Goal: Task Accomplishment & Management: Manage account settings

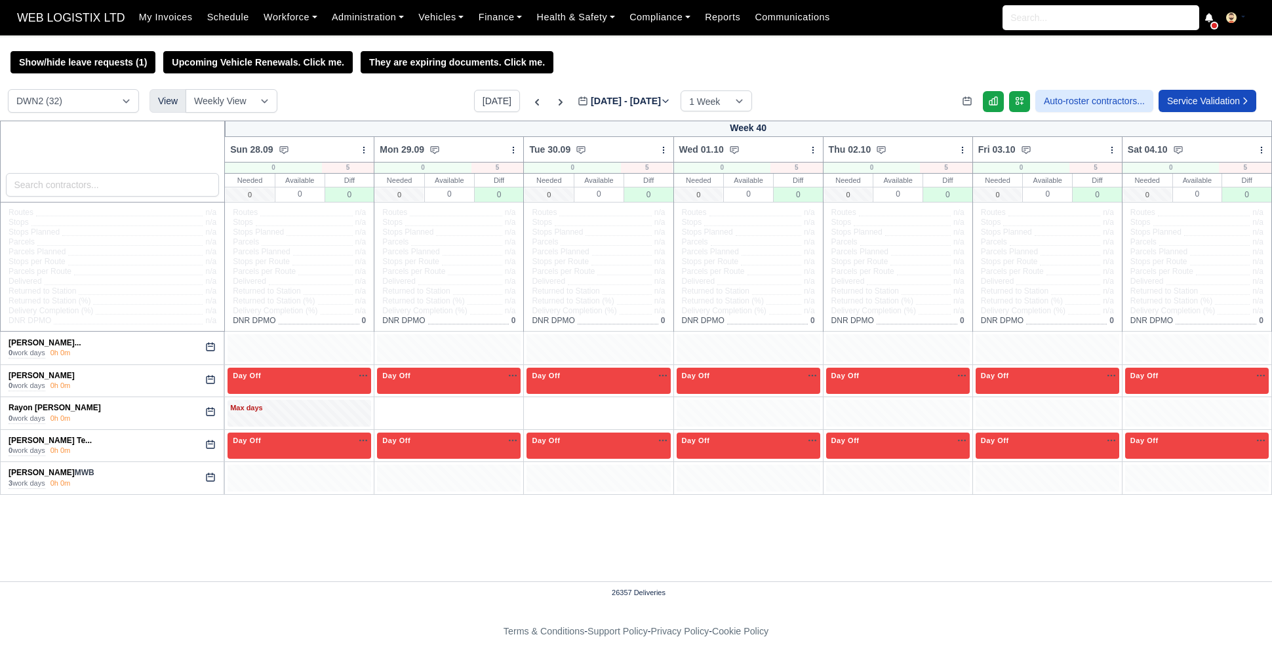
select select "3"
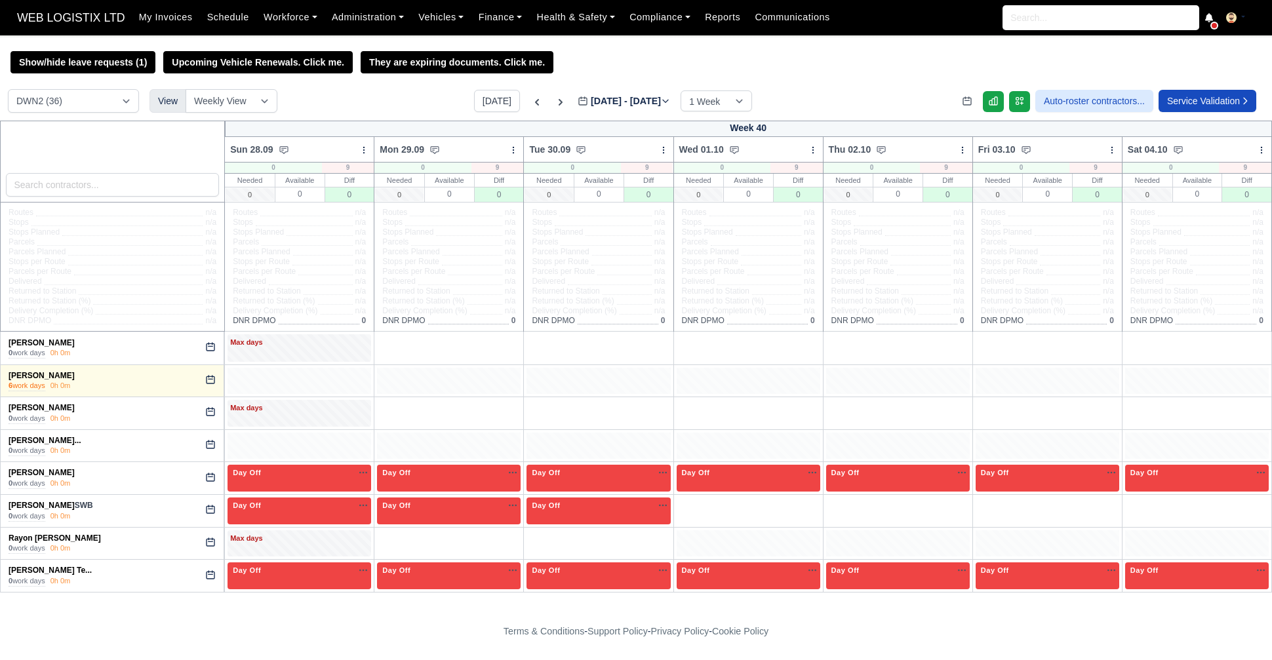
select select "3"
click at [54, 541] on link "Rayon Rene Rowe" at bounding box center [55, 538] width 92 height 9
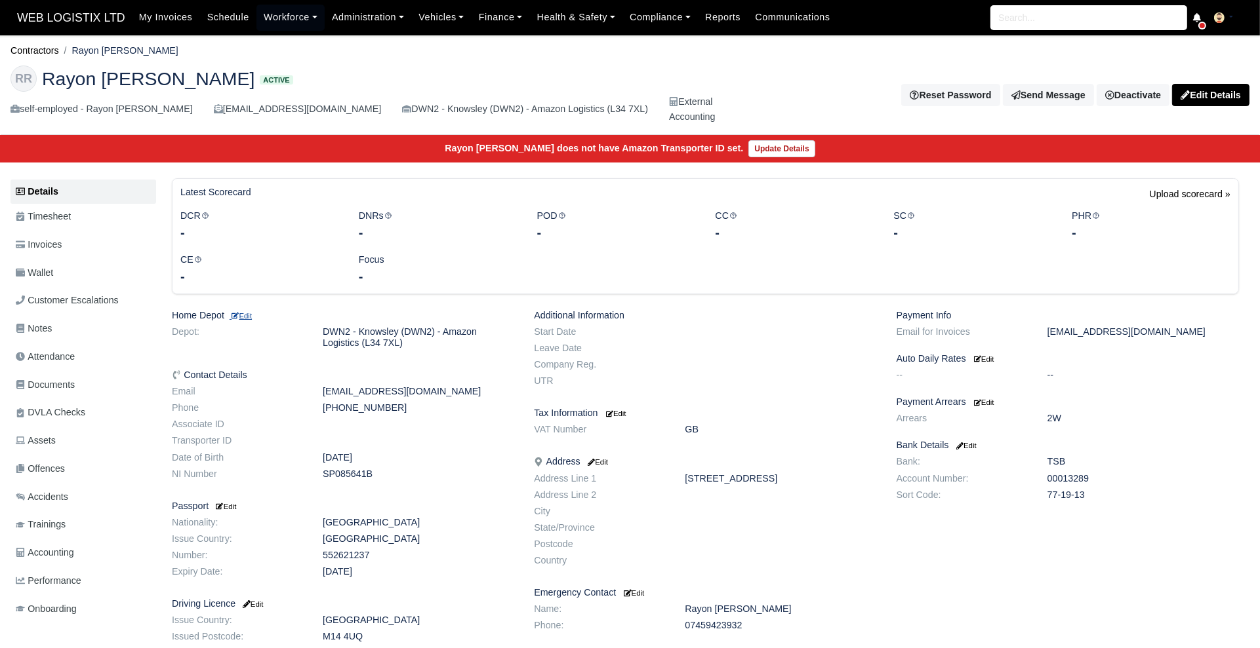
click at [250, 310] on link "Edit" at bounding box center [240, 315] width 22 height 10
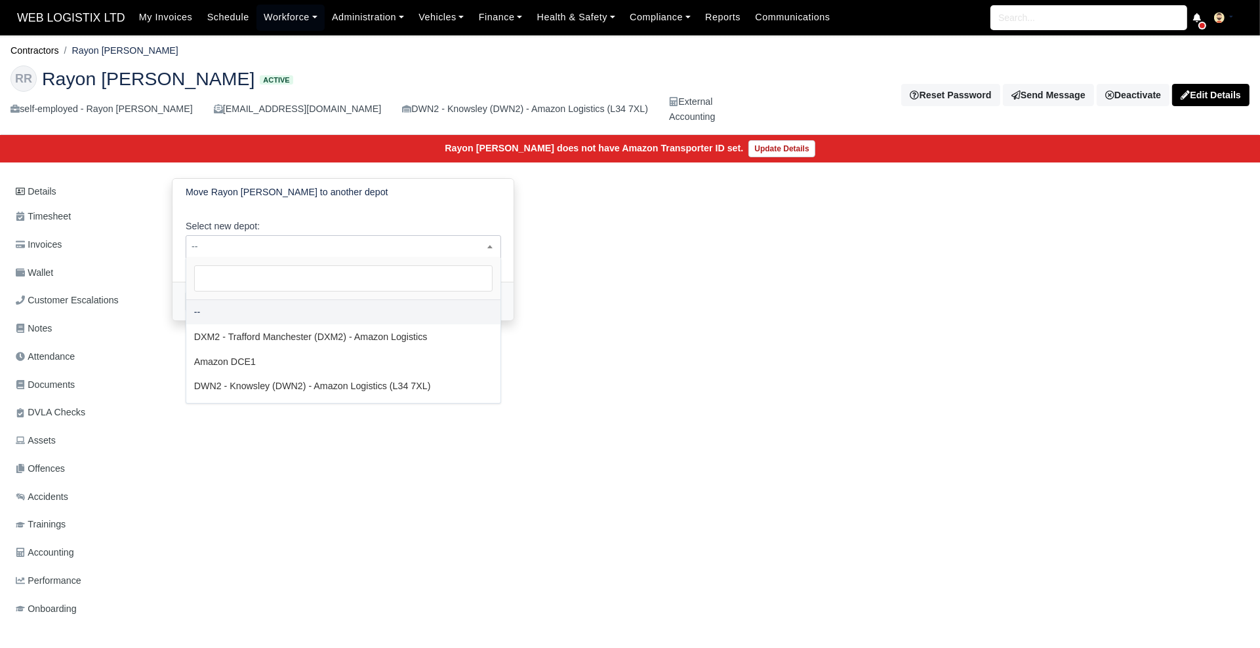
click at [285, 251] on span "--" at bounding box center [343, 247] width 314 height 16
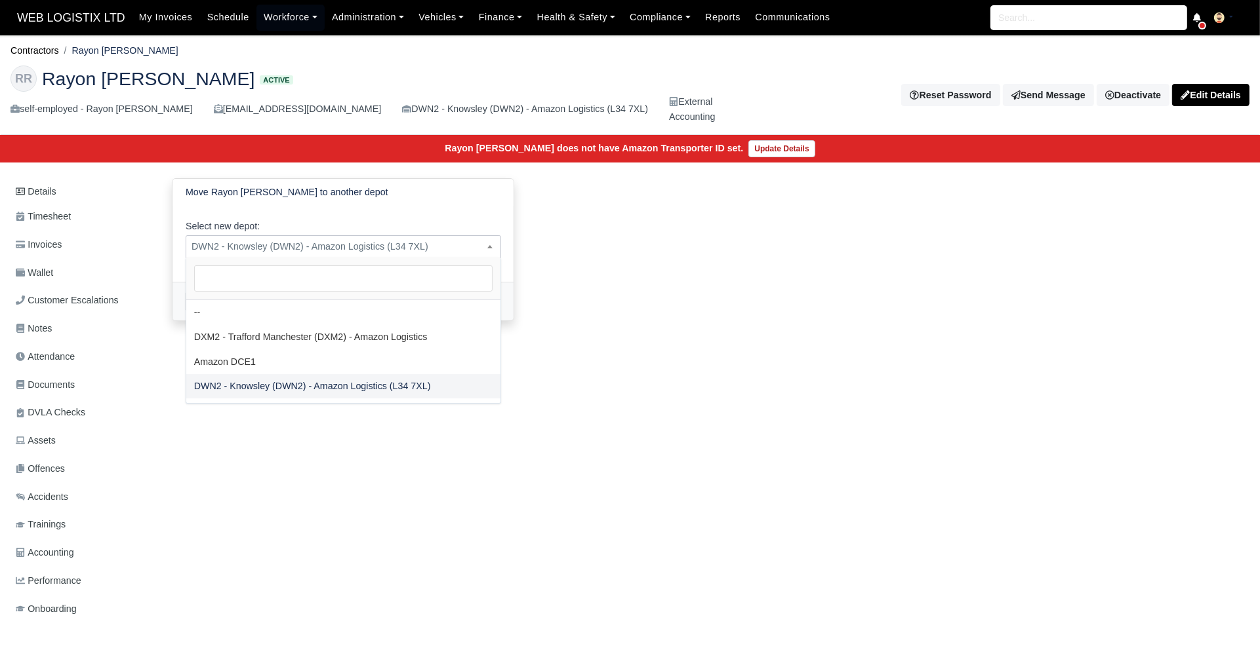
click at [252, 247] on span "DWN2 - Knowsley (DWN2) - Amazon Logistics (L34 7XL)" at bounding box center [343, 247] width 314 height 16
select select "1"
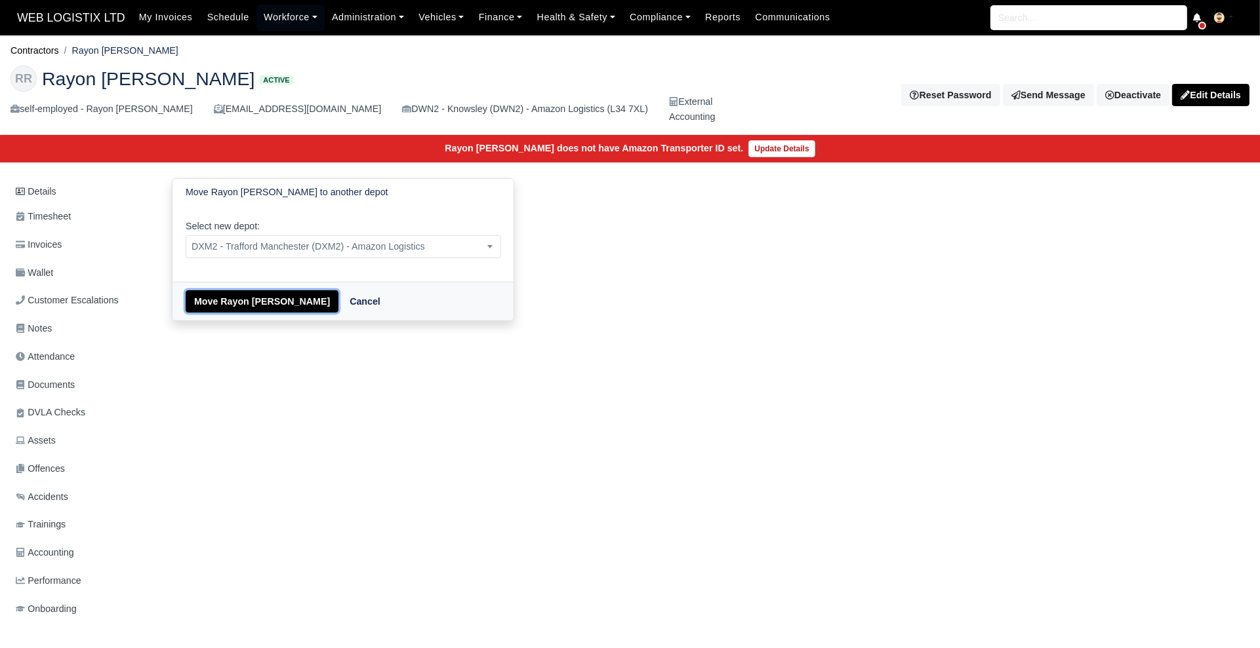
click at [222, 304] on button "Move Rayon Rene Rowe" at bounding box center [262, 301] width 153 height 22
select select "1"
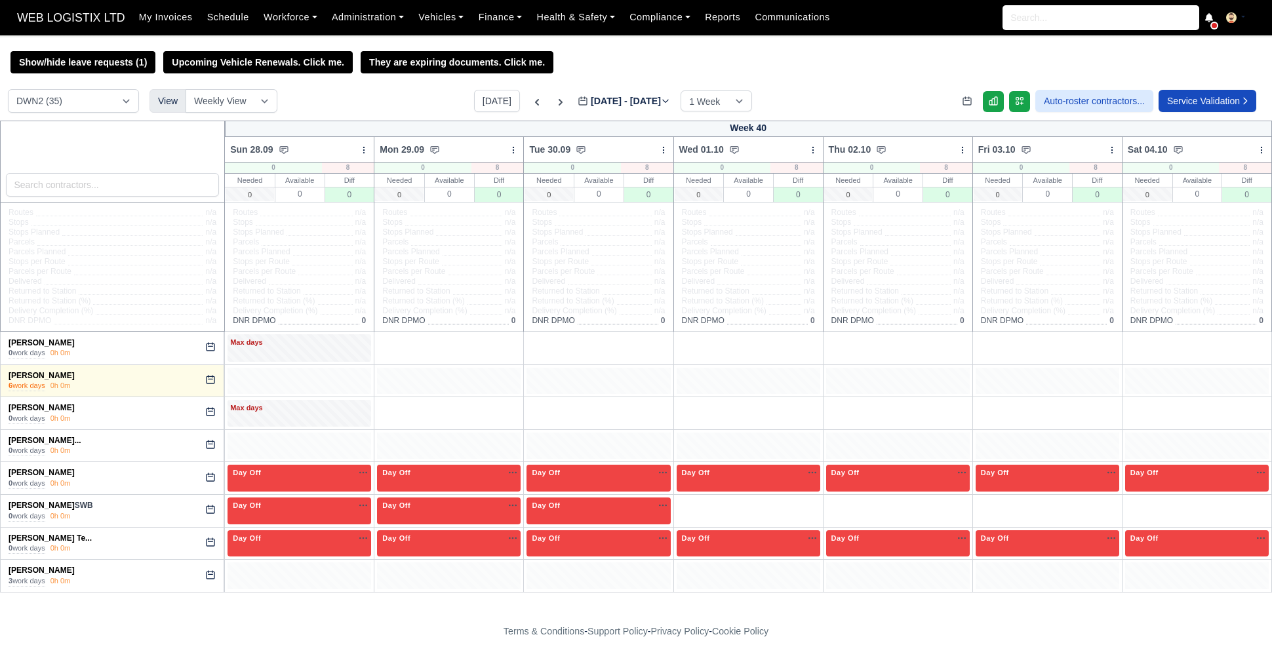
select select "3"
click at [121, 106] on select "DCE1 (1) DWN2 (35) DXM2 (64)" at bounding box center [73, 101] width 131 height 24
select select "1"
click at [8, 90] on select "DCE1 (1) DWN2 (35) DXM2 (64)" at bounding box center [73, 101] width 131 height 24
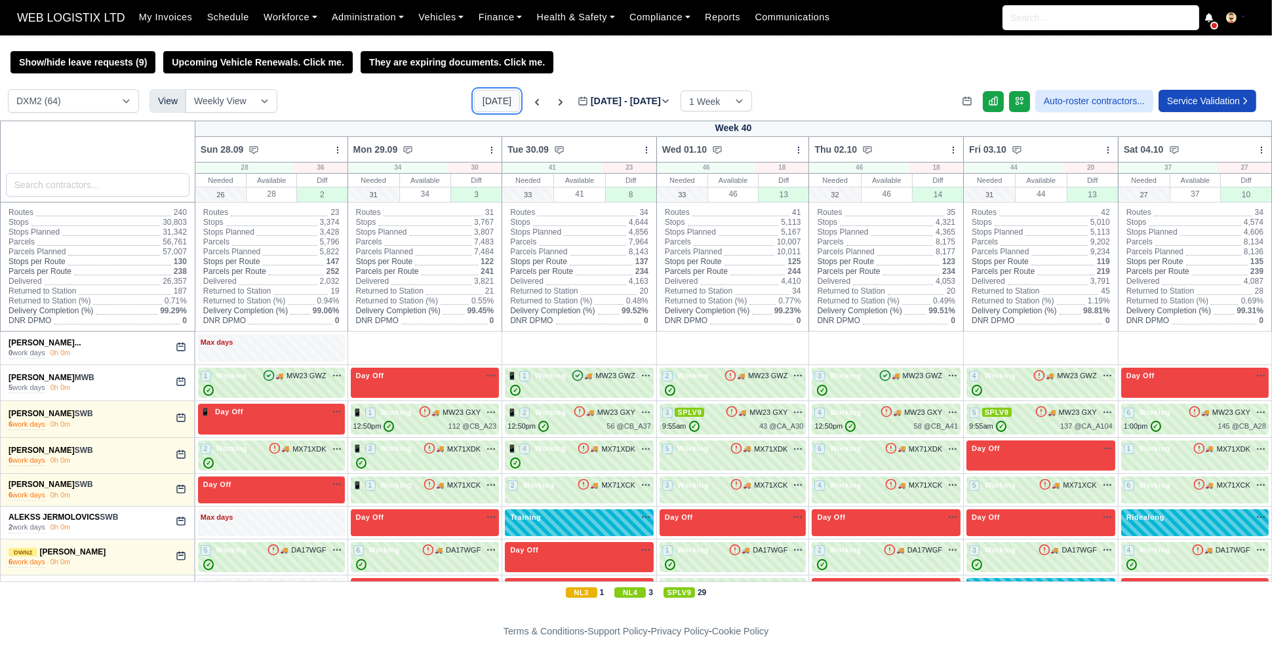
click at [485, 104] on button "[DATE]" at bounding box center [497, 101] width 46 height 22
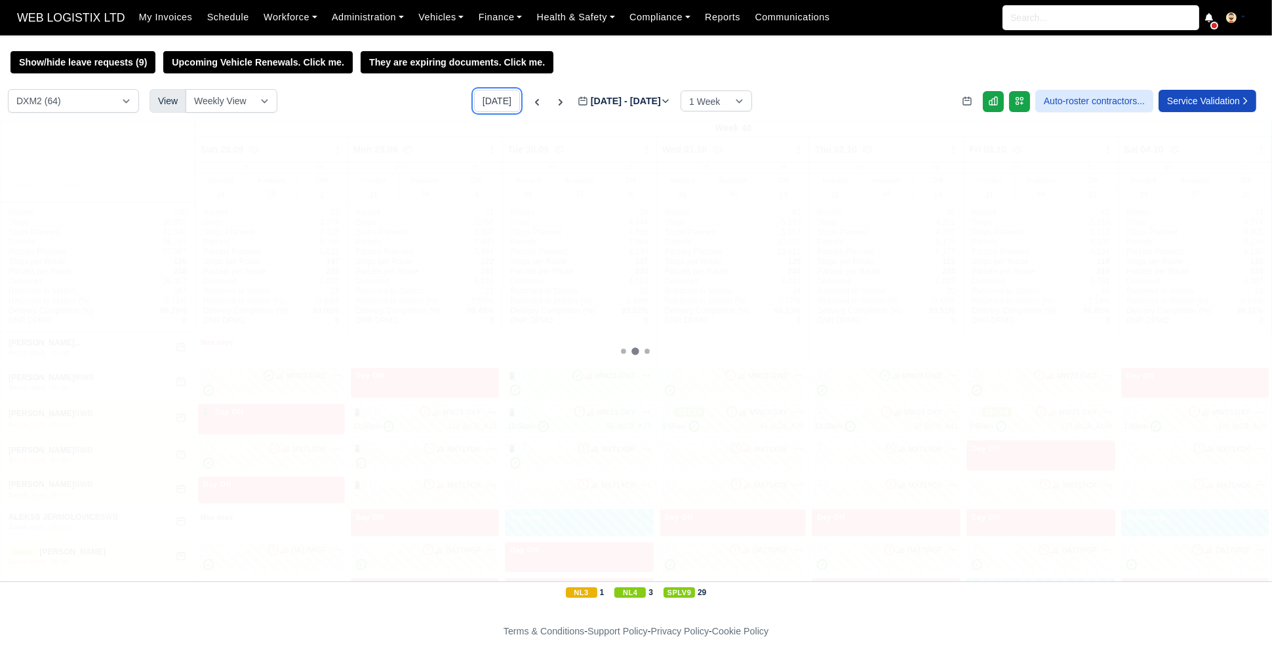
type input "[DATE]"
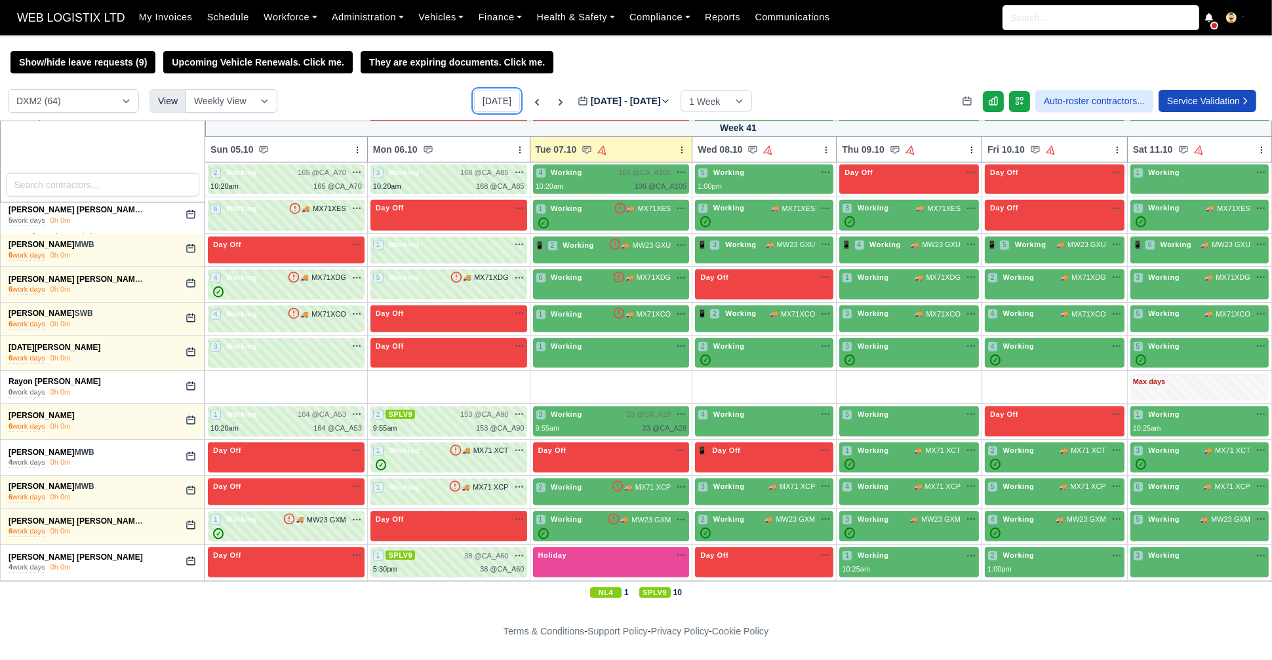
scroll to position [1709, 0]
